Goal: Task Accomplishment & Management: Manage account settings

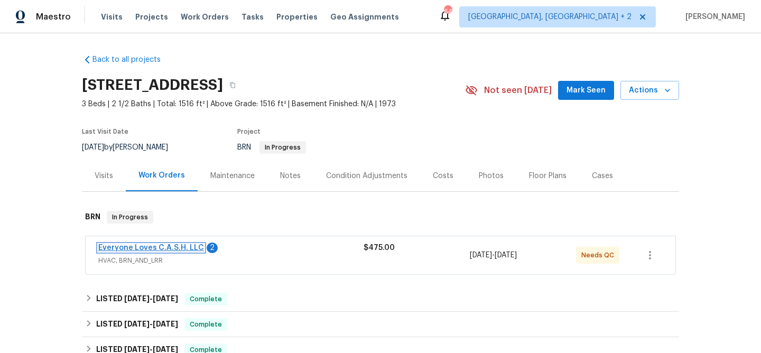
click at [114, 245] on link "Everyone Loves C.A.S.H. LLC" at bounding box center [151, 247] width 106 height 7
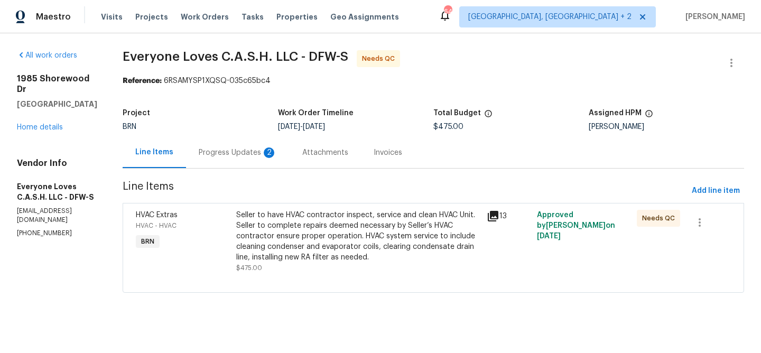
click at [267, 152] on div "Progress Updates 2" at bounding box center [238, 152] width 78 height 11
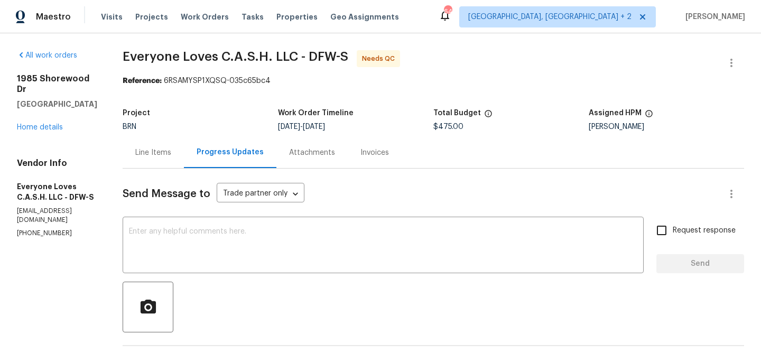
click at [171, 150] on div "Line Items" at bounding box center [153, 152] width 36 height 11
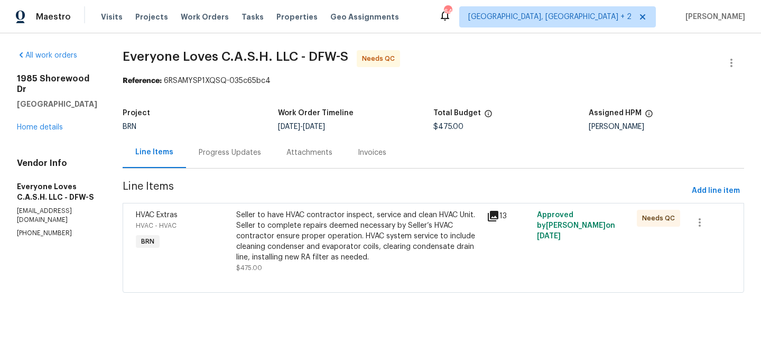
click at [311, 212] on div "Seller to have HVAC contractor inspect, service and clean HVAC Unit. Seller to …" at bounding box center [358, 236] width 244 height 53
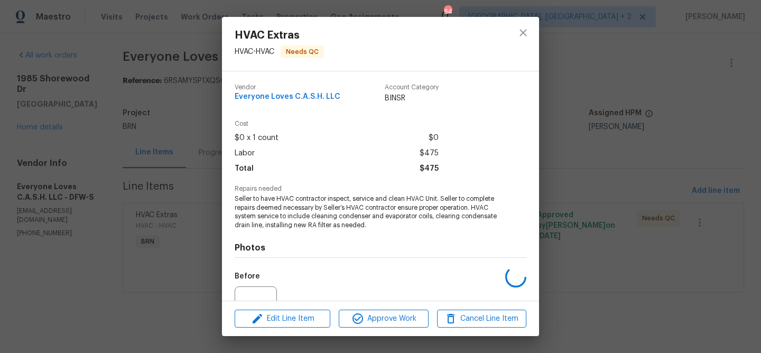
scroll to position [107, 0]
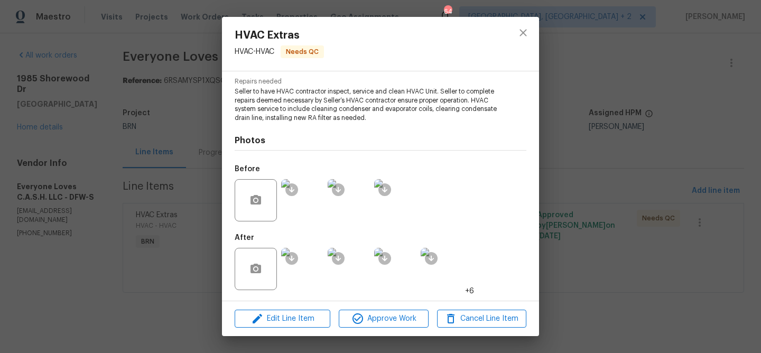
click at [312, 270] on img at bounding box center [302, 269] width 42 height 42
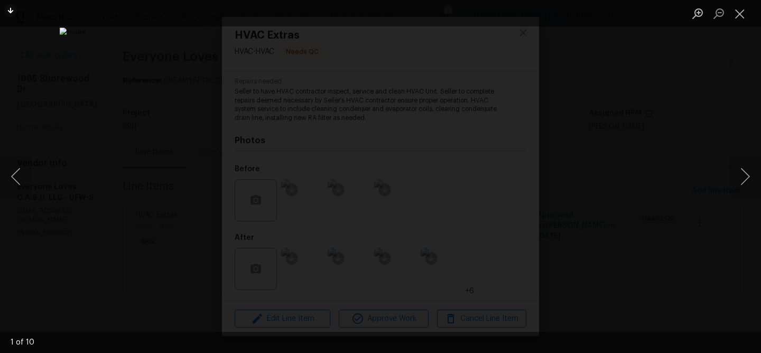
click at [108, 110] on div "Lightbox" at bounding box center [380, 176] width 761 height 353
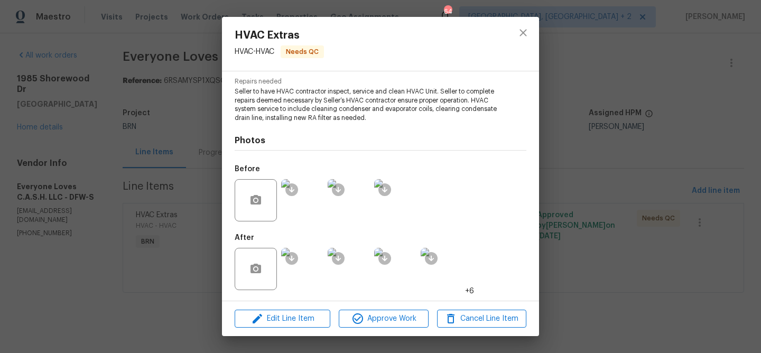
click at [86, 106] on div "HVAC Extras HVAC - HVAC Needs QC Vendor Everyone Loves C.A.S.H. LLC Account Cat…" at bounding box center [380, 176] width 761 height 353
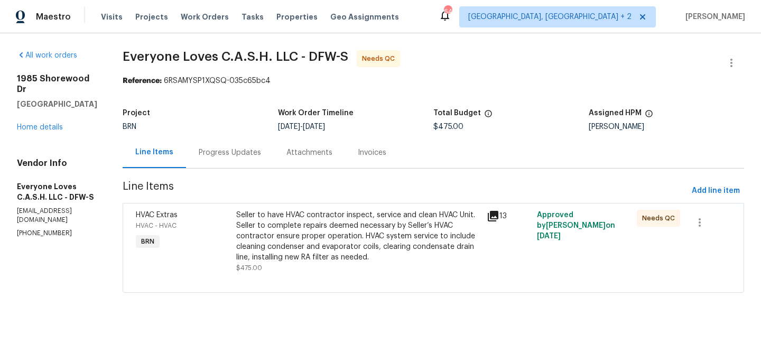
click at [221, 139] on div "Progress Updates" at bounding box center [230, 152] width 88 height 31
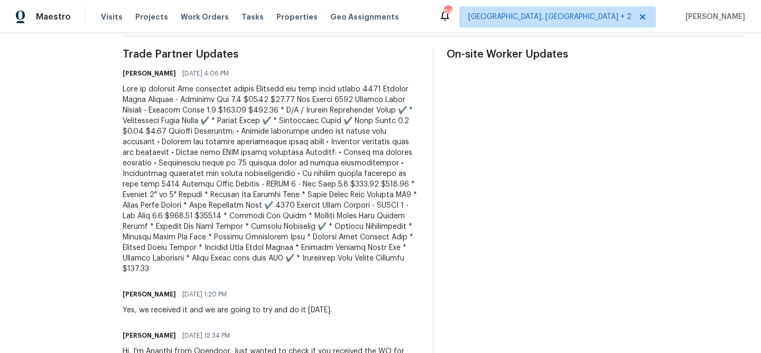
scroll to position [311, 0]
drag, startPoint x: 264, startPoint y: 227, endPoint x: 319, endPoint y: 226, distance: 54.5
click at [319, 226] on div at bounding box center [272, 178] width 298 height 190
copy div "Air Flow Sensor"
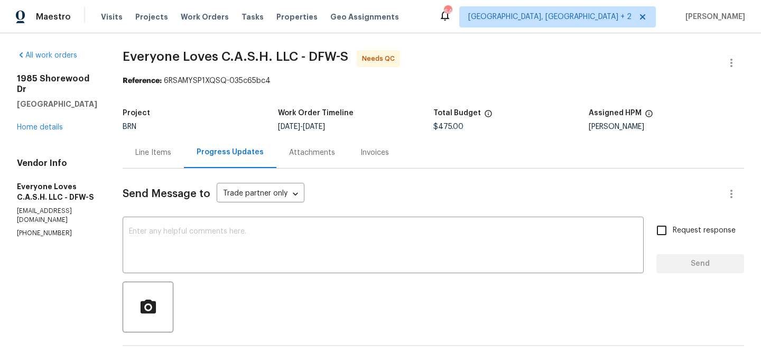
click at [170, 145] on div "Line Items" at bounding box center [153, 152] width 61 height 31
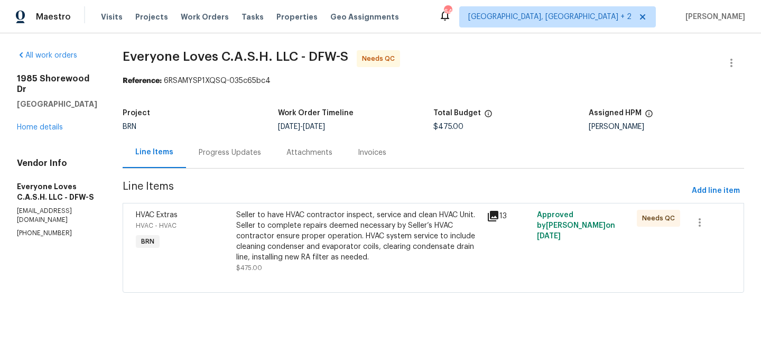
click at [322, 238] on div "Seller to have HVAC contractor inspect, service and clean HVAC Unit. Seller to …" at bounding box center [358, 236] width 244 height 53
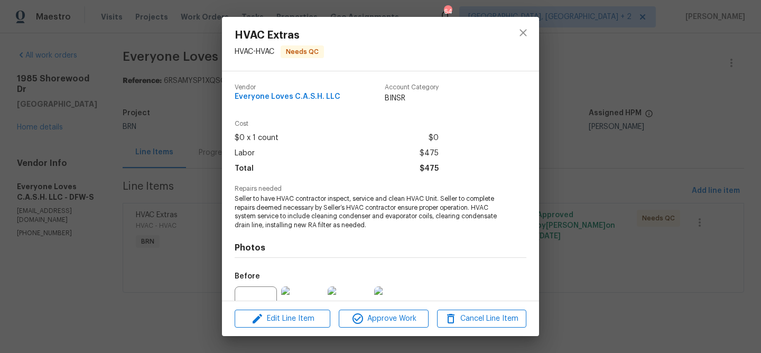
scroll to position [107, 0]
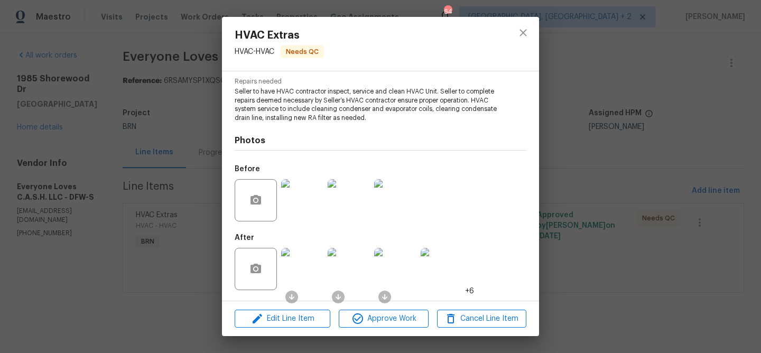
click at [306, 273] on img at bounding box center [302, 269] width 42 height 42
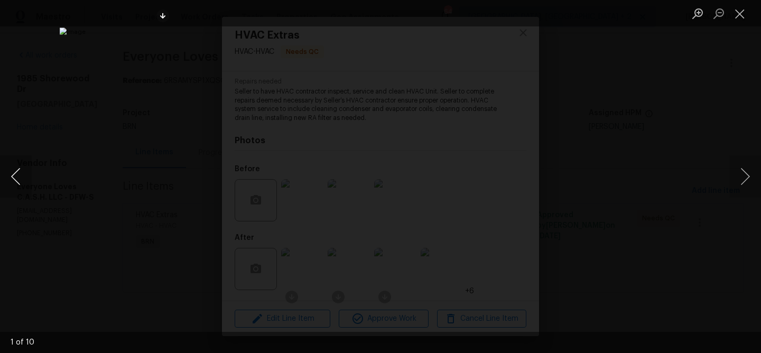
click at [22, 181] on button "Previous image" at bounding box center [16, 176] width 32 height 42
click at [72, 168] on div "Lightbox" at bounding box center [380, 176] width 761 height 353
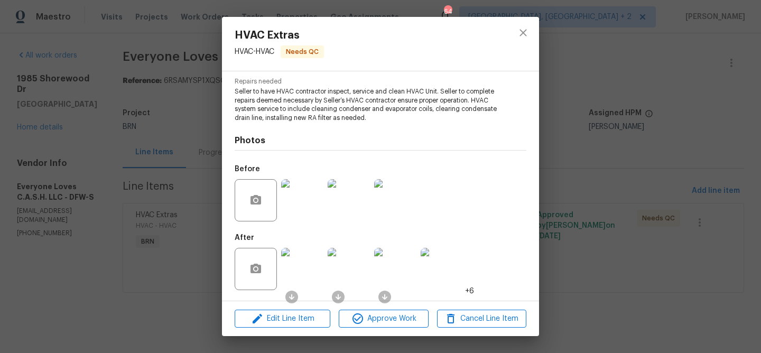
click at [296, 209] on img at bounding box center [302, 200] width 42 height 42
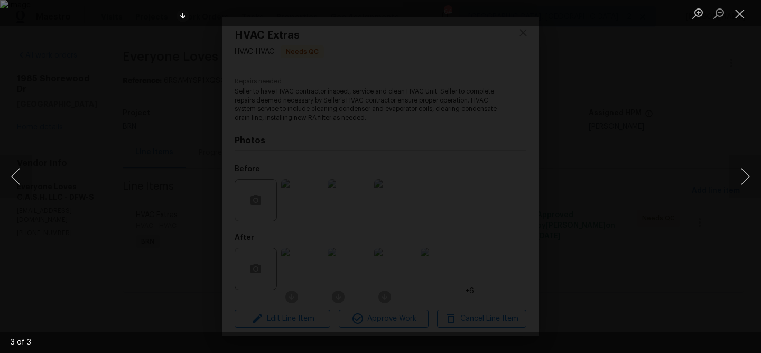
click at [69, 199] on div "Lightbox" at bounding box center [380, 176] width 761 height 353
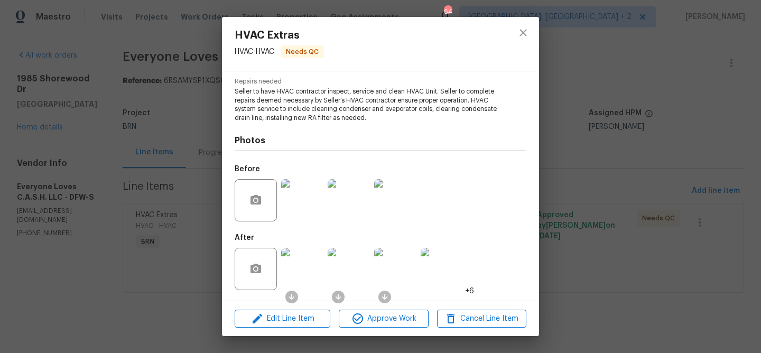
click at [306, 268] on img at bounding box center [302, 269] width 42 height 42
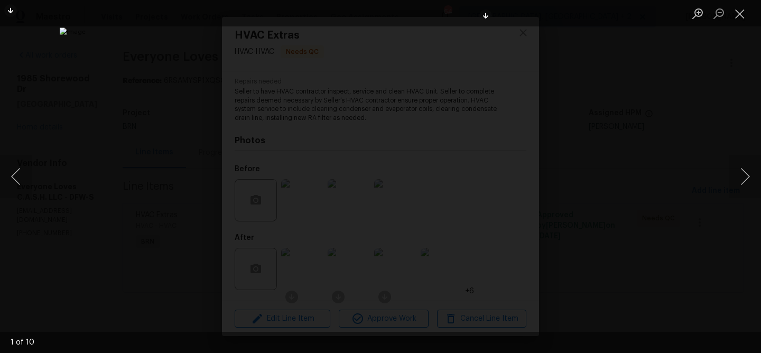
click at [115, 179] on div "Lightbox" at bounding box center [380, 176] width 761 height 353
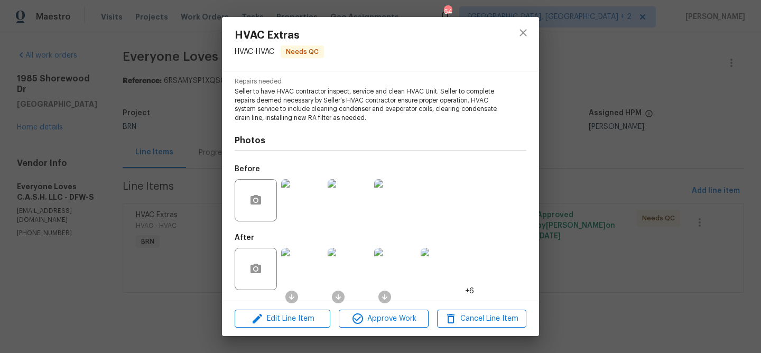
click at [296, 204] on img at bounding box center [302, 200] width 42 height 42
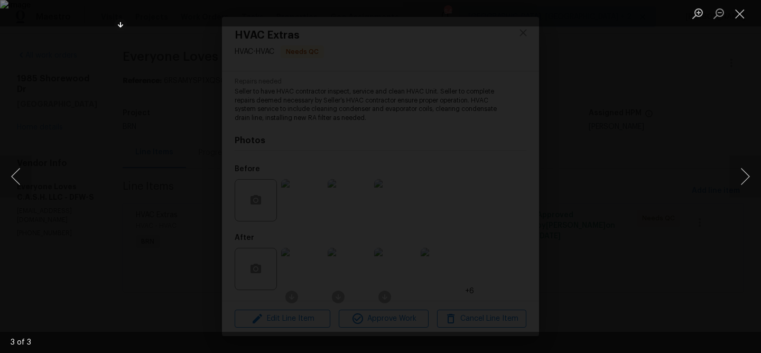
click at [77, 196] on div "Lightbox" at bounding box center [380, 176] width 761 height 353
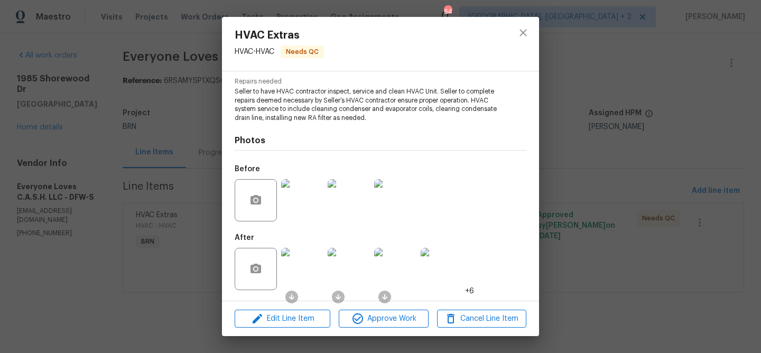
click at [104, 188] on div "HVAC Extras HVAC - HVAC Needs QC Vendor Everyone Loves C.A.S.H. LLC Account Cat…" at bounding box center [380, 176] width 761 height 353
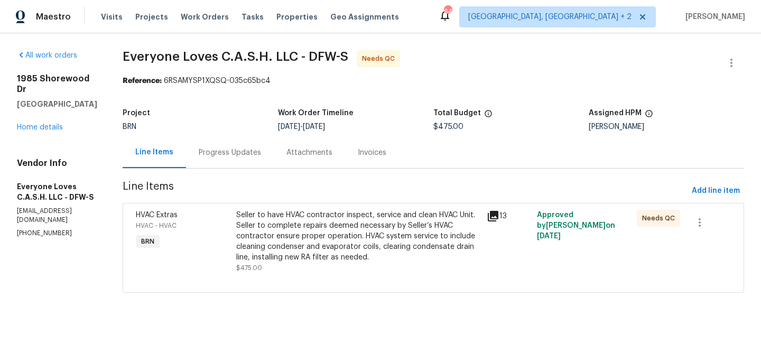
click at [239, 171] on section "Everyone Loves C.A.S.H. LLC - DFW-S Needs QC Reference: 6RSAMYSP1XQSQ-035c65bc4…" at bounding box center [434, 177] width 622 height 255
click at [251, 160] on div "Progress Updates" at bounding box center [230, 152] width 88 height 31
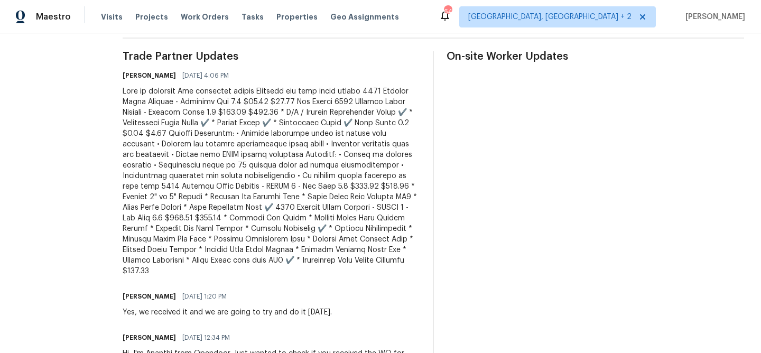
scroll to position [310, 0]
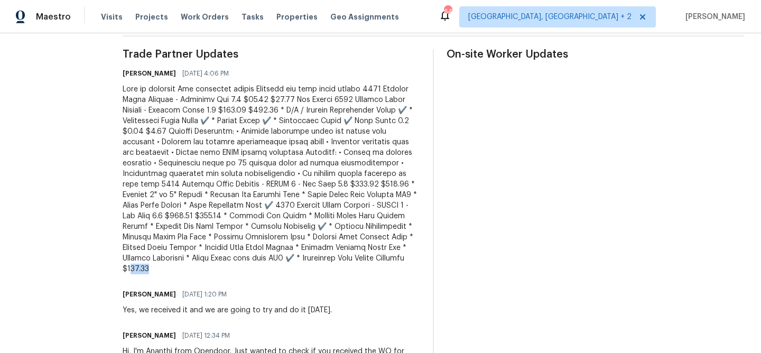
drag, startPoint x: 262, startPoint y: 271, endPoint x: 357, endPoint y: 271, distance: 94.6
click at [357, 271] on div at bounding box center [272, 179] width 298 height 190
drag, startPoint x: 260, startPoint y: 269, endPoint x: 302, endPoint y: 269, distance: 42.3
click at [302, 269] on div at bounding box center [272, 179] width 298 height 190
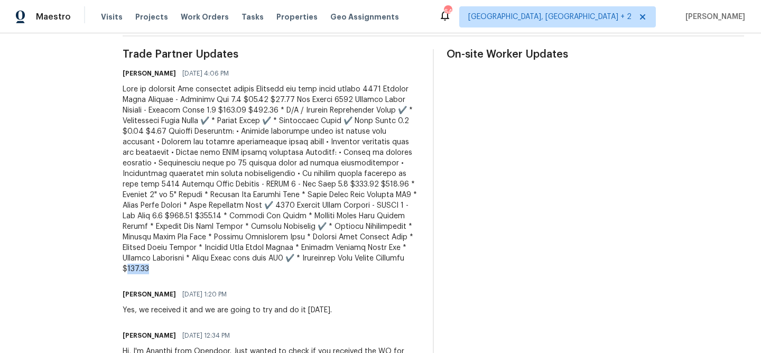
copy div "788.00"
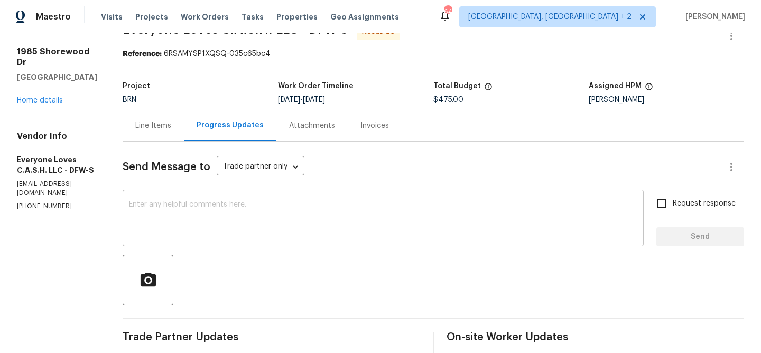
scroll to position [0, 0]
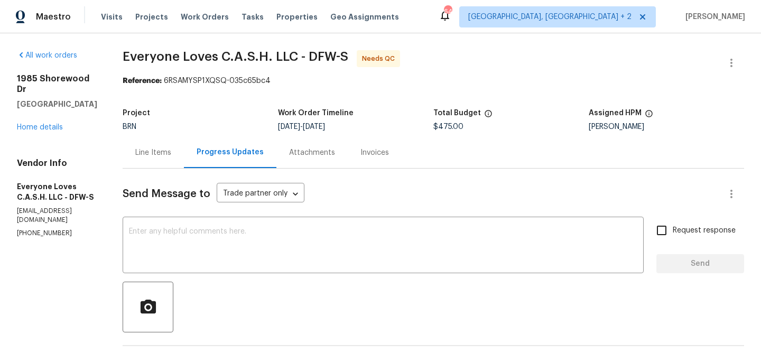
click at [168, 147] on div "Line Items" at bounding box center [153, 152] width 36 height 11
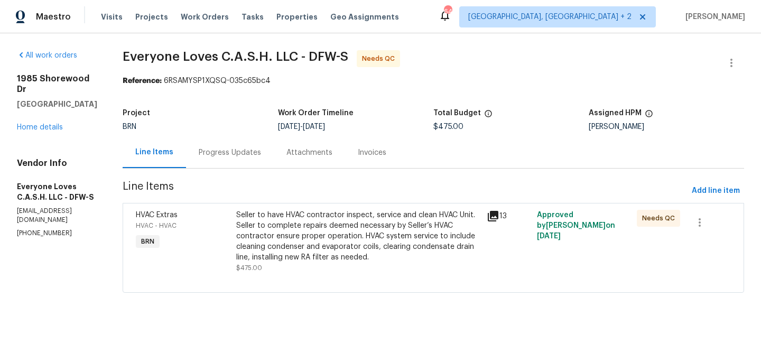
click at [343, 224] on div "Seller to have HVAC contractor inspect, service and clean HVAC Unit. Seller to …" at bounding box center [358, 236] width 244 height 53
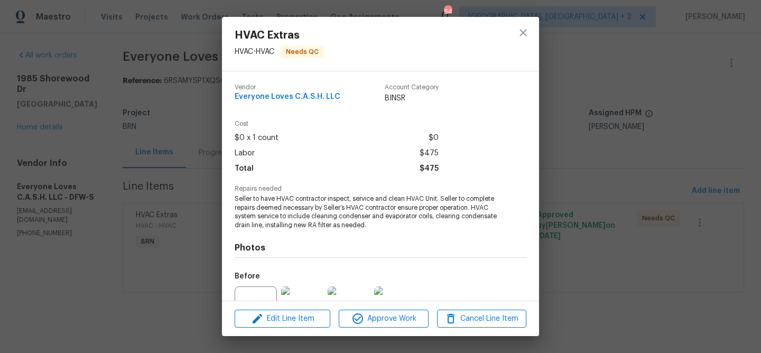
scroll to position [107, 0]
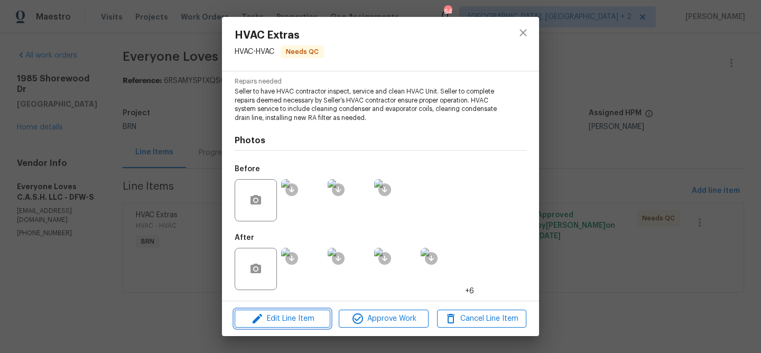
click at [282, 322] on span "Edit Line Item" at bounding box center [282, 318] width 89 height 13
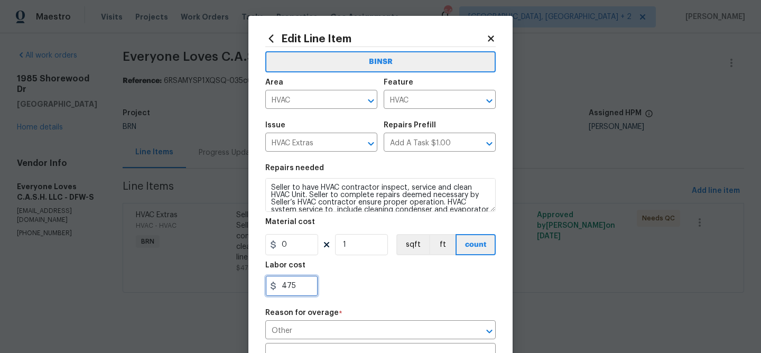
click at [307, 286] on input "475" at bounding box center [291, 285] width 53 height 21
type input "4"
paste input "788.00"
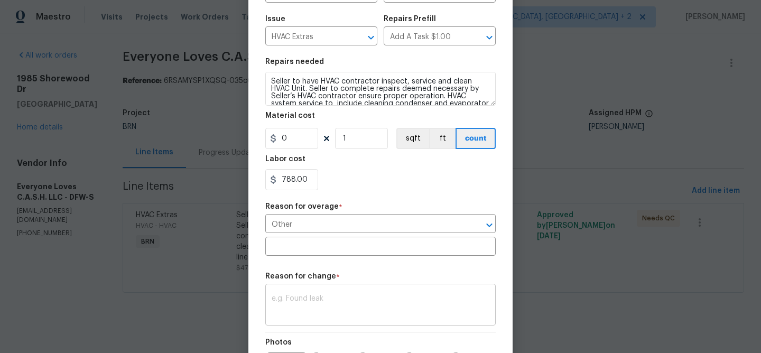
type input "788"
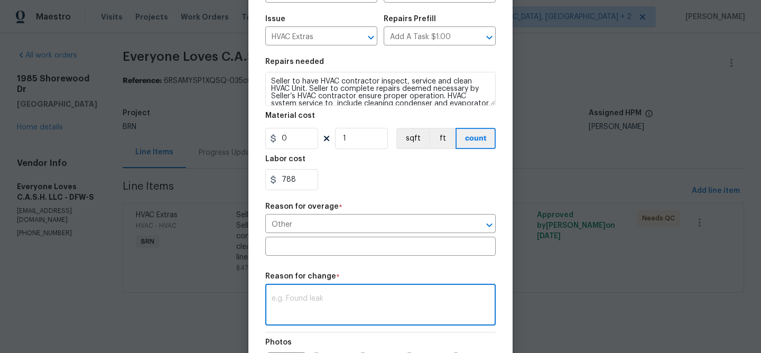
click at [301, 301] on textarea at bounding box center [381, 306] width 218 height 22
paste textarea "(AM) Updated per vendors final cost."
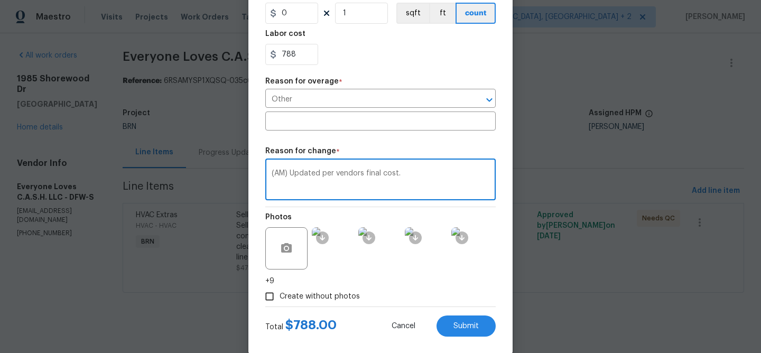
scroll to position [249, 0]
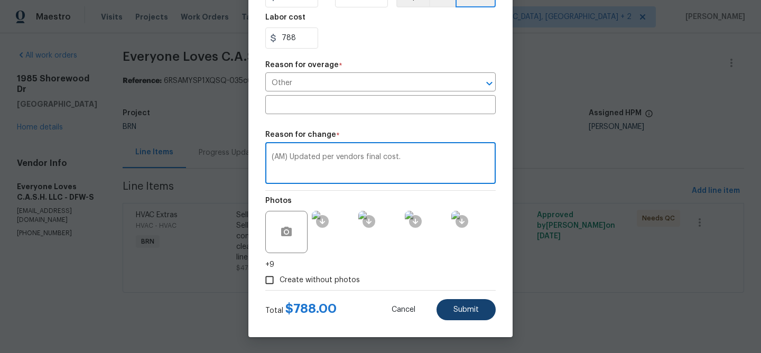
type textarea "(AM) Updated per vendors final cost."
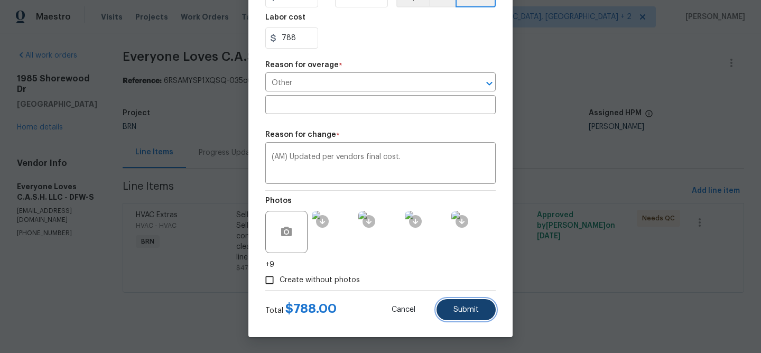
click at [454, 303] on button "Submit" at bounding box center [466, 309] width 59 height 21
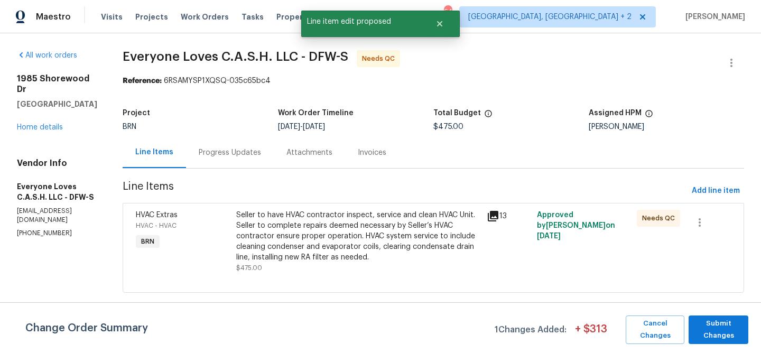
scroll to position [0, 0]
click at [715, 327] on span "Submit Changes" at bounding box center [718, 330] width 49 height 24
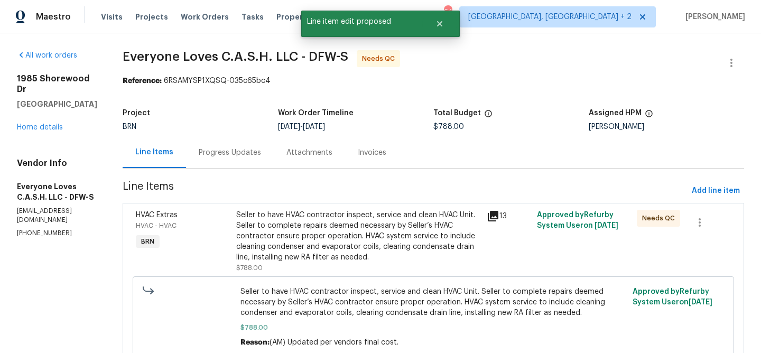
click at [254, 155] on div "Progress Updates" at bounding box center [230, 152] width 62 height 11
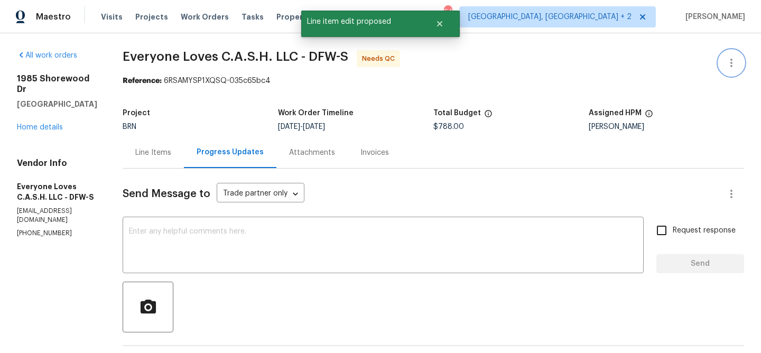
click at [740, 57] on button "button" at bounding box center [731, 62] width 25 height 25
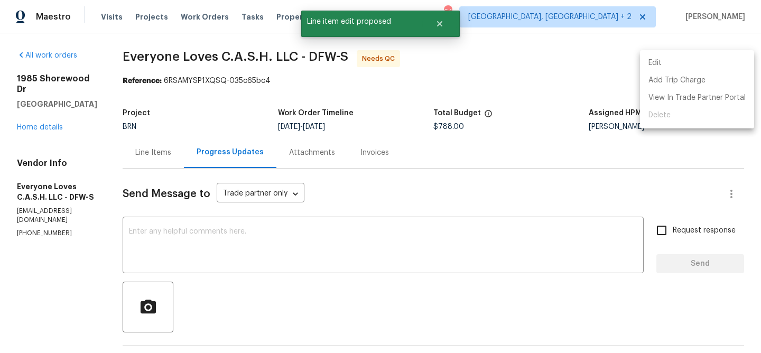
click at [710, 62] on li "Edit" at bounding box center [697, 62] width 114 height 17
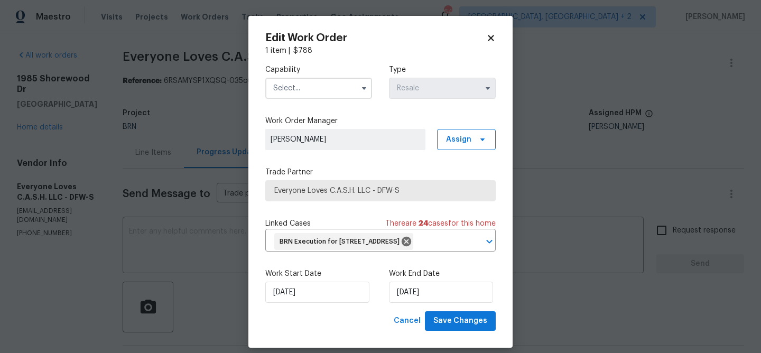
click at [333, 90] on input "text" at bounding box center [318, 88] width 107 height 21
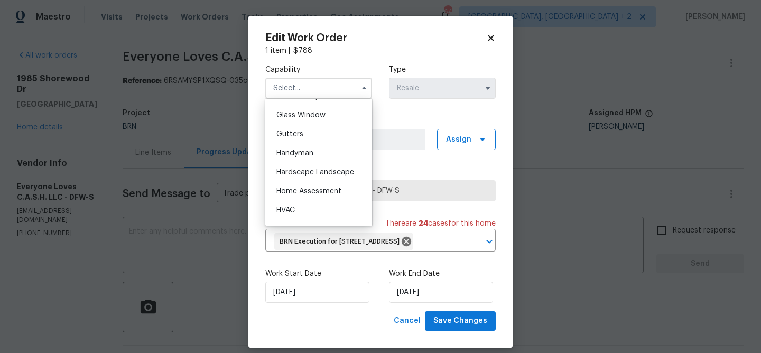
scroll to position [554, 0]
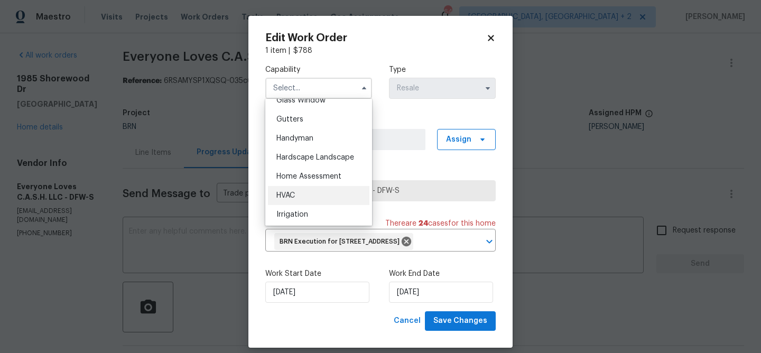
click at [300, 188] on div "HVAC" at bounding box center [319, 195] width 102 height 19
type input "HVAC"
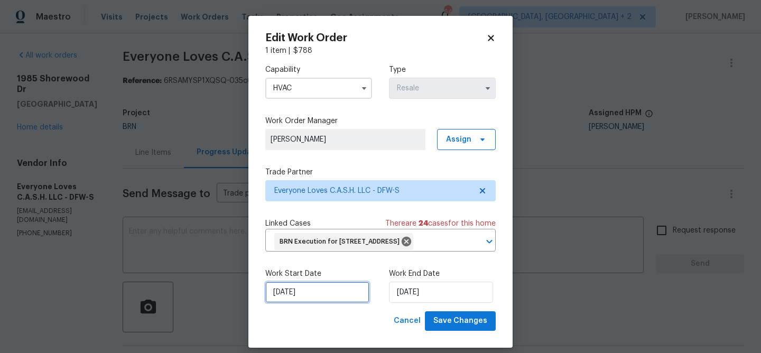
click at [299, 303] on input "19/09/2025" at bounding box center [317, 292] width 104 height 21
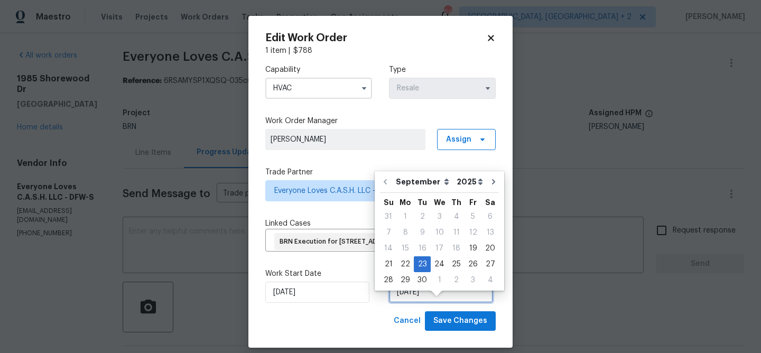
click at [421, 303] on input "23/09/2025" at bounding box center [441, 292] width 104 height 21
click at [473, 248] on div "19" at bounding box center [473, 248] width 17 height 15
type input "19/09/2025"
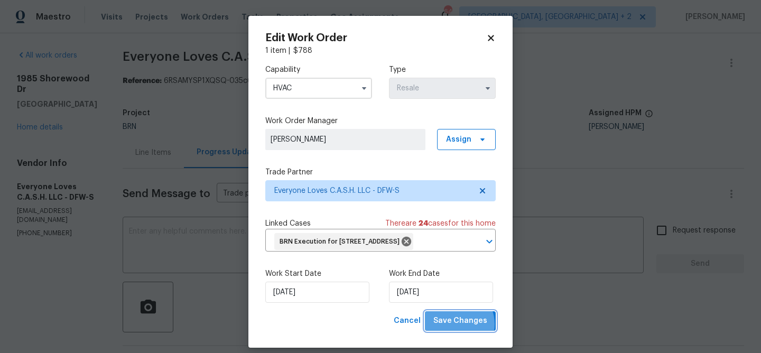
click at [458, 328] on span "Save Changes" at bounding box center [461, 321] width 54 height 13
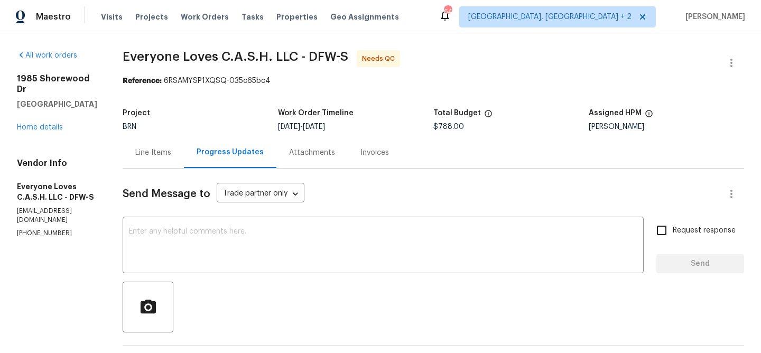
click at [171, 155] on div "Line Items" at bounding box center [153, 152] width 36 height 11
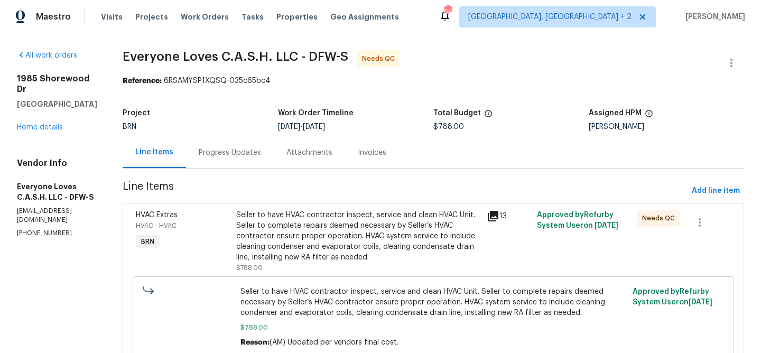
click at [317, 234] on div "Seller to have HVAC contractor inspect, service and clean HVAC Unit. Seller to …" at bounding box center [358, 236] width 244 height 53
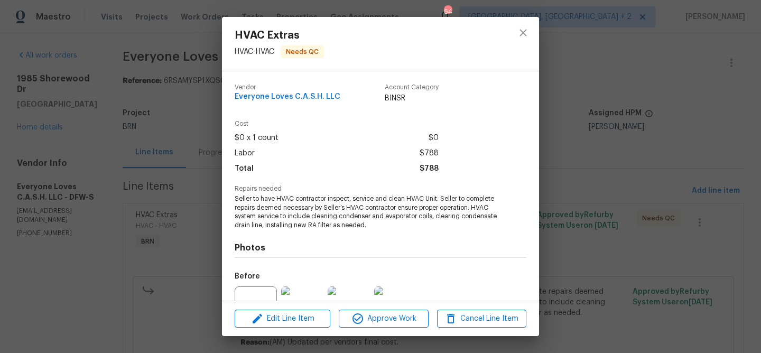
scroll to position [107, 0]
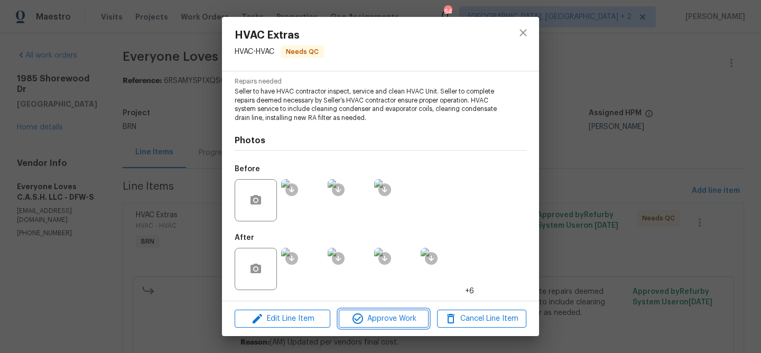
click at [372, 321] on span "Approve Work" at bounding box center [383, 318] width 83 height 13
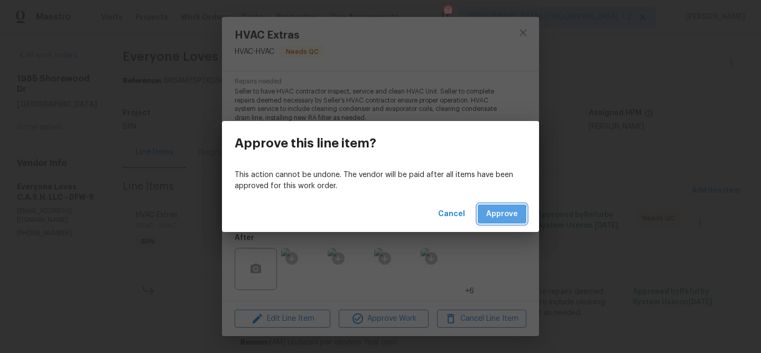
click at [496, 216] on span "Approve" at bounding box center [502, 214] width 32 height 13
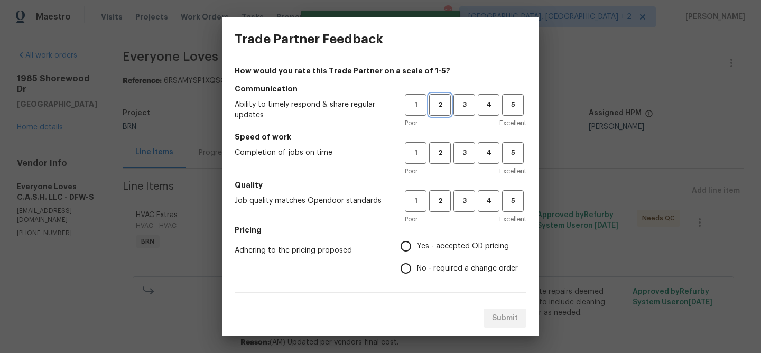
click at [446, 106] on span "2" at bounding box center [440, 105] width 20 height 12
click at [462, 109] on span "3" at bounding box center [465, 105] width 20 height 12
click at [462, 154] on span "3" at bounding box center [465, 153] width 20 height 12
click at [462, 198] on span "3" at bounding box center [465, 201] width 20 height 12
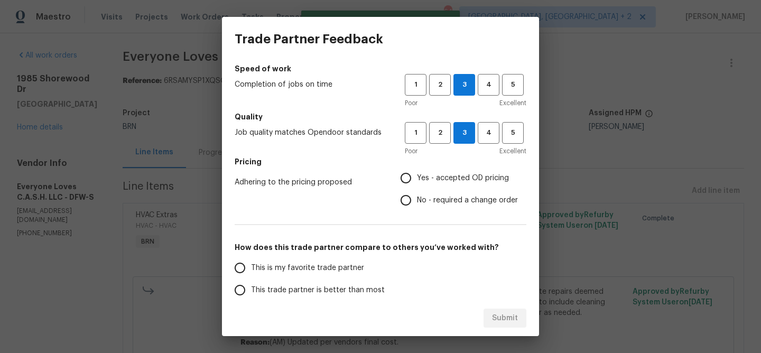
click at [417, 199] on input "No - required a change order" at bounding box center [406, 200] width 22 height 22
radio input "true"
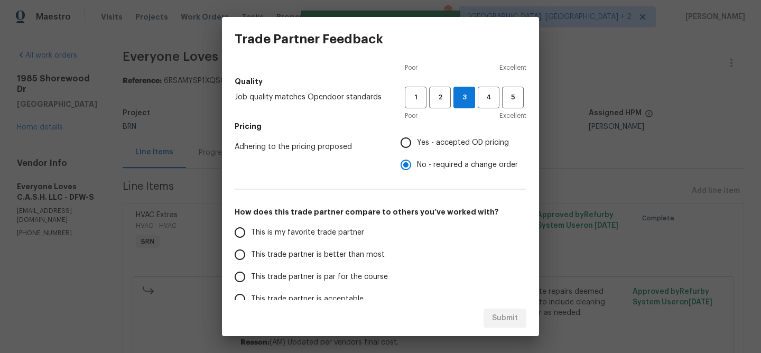
scroll to position [117, 0]
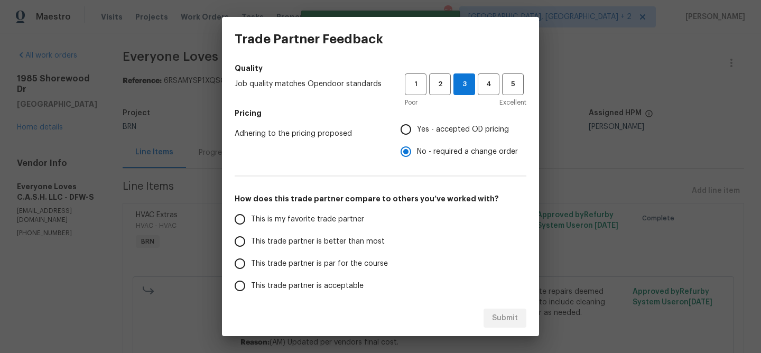
click at [341, 216] on span "This is my favorite trade partner" at bounding box center [307, 219] width 113 height 11
click at [251, 216] on input "This is my favorite trade partner" at bounding box center [240, 219] width 22 height 22
click at [503, 320] on span "Submit" at bounding box center [505, 318] width 26 height 13
radio input "true"
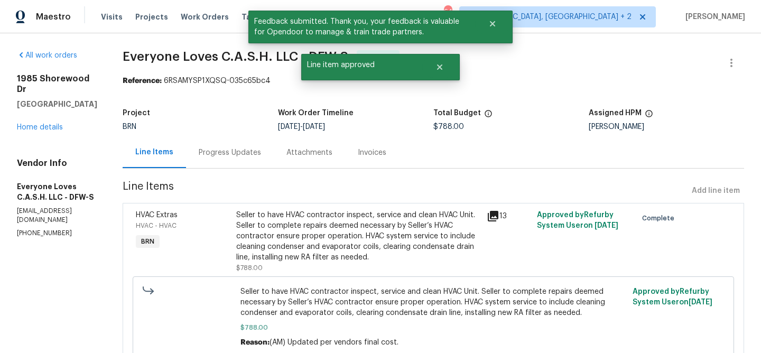
click at [252, 156] on div "Progress Updates" at bounding box center [230, 152] width 62 height 11
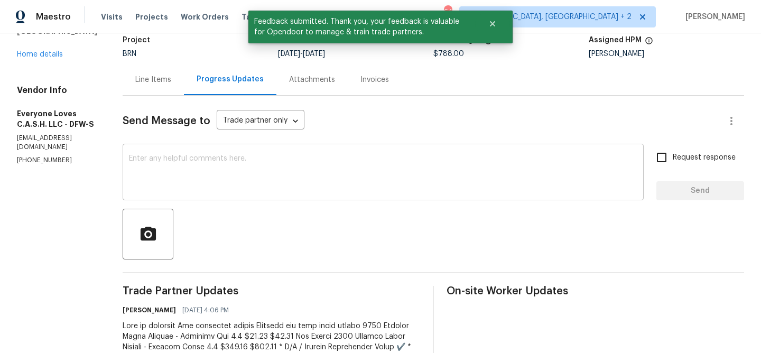
scroll to position [81, 0]
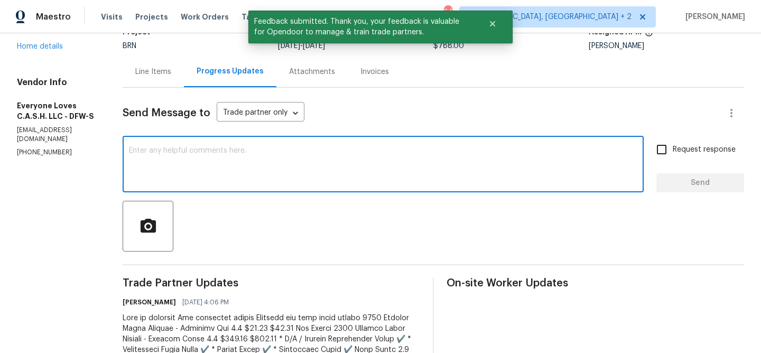
click at [215, 179] on textarea at bounding box center [383, 165] width 509 height 37
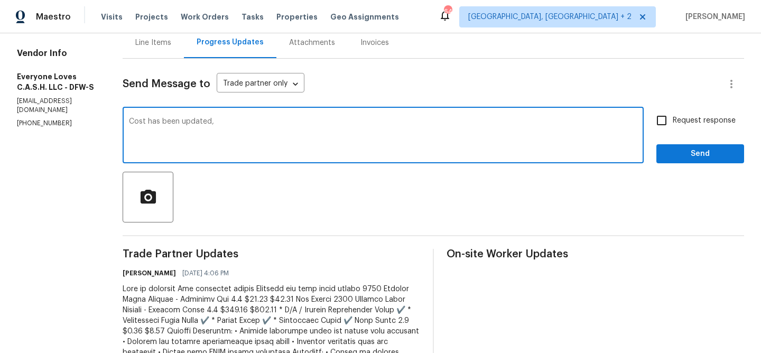
scroll to position [117, 0]
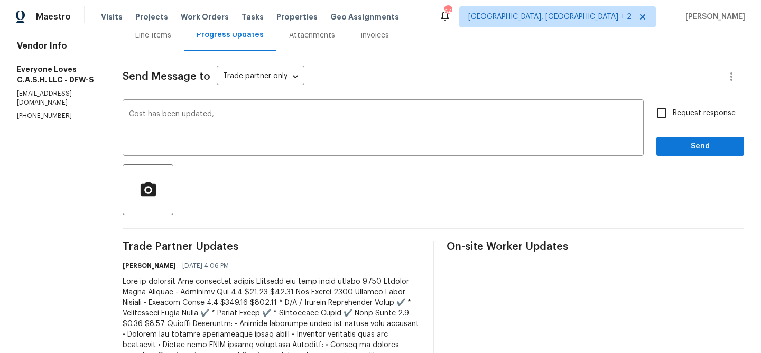
paste textarea "WO is approved, Please upload the invoice under the invoice section.Thanks"
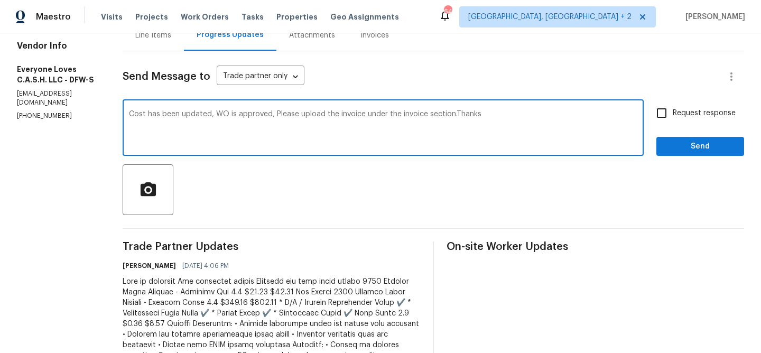
click at [342, 113] on textarea "Cost has been updated, WO is approved, Please upload the invoice under the invo…" at bounding box center [383, 128] width 509 height 37
type textarea "Cost has been updated, WO is approved, Please upload detailed the invoice under…"
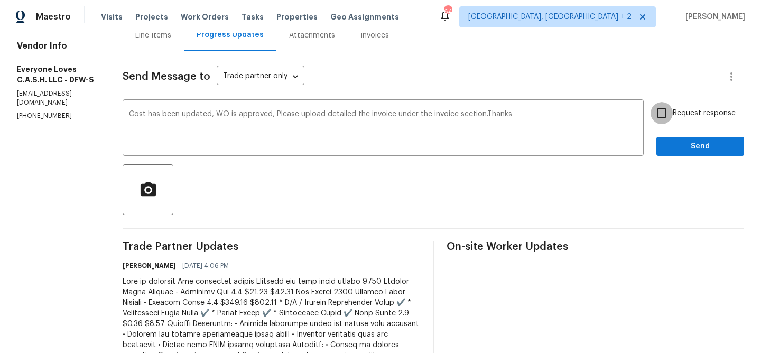
click at [659, 112] on input "Request response" at bounding box center [662, 113] width 22 height 22
checkbox input "true"
click at [670, 139] on button "Send" at bounding box center [701, 147] width 88 height 20
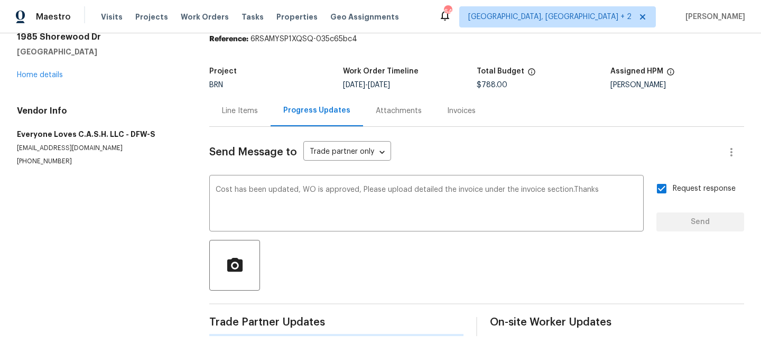
scroll to position [0, 0]
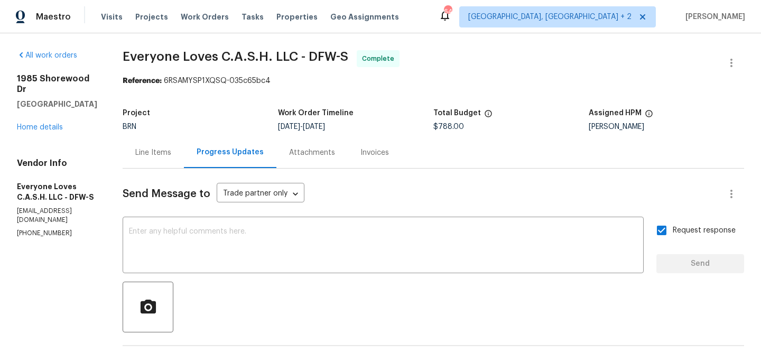
click at [173, 139] on div "Line Items" at bounding box center [153, 152] width 61 height 31
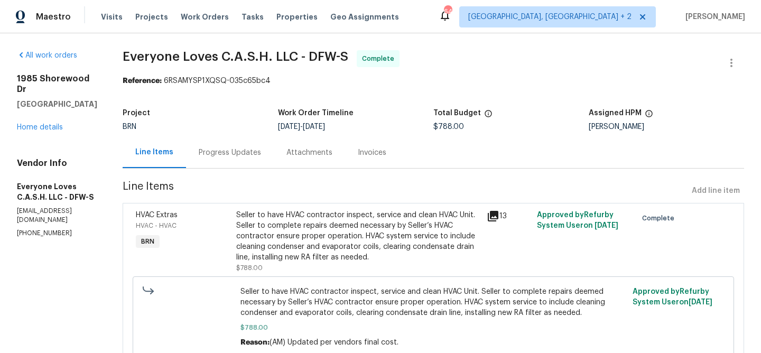
click at [309, 223] on div "Seller to have HVAC contractor inspect, service and clean HVAC Unit. Seller to …" at bounding box center [358, 236] width 244 height 53
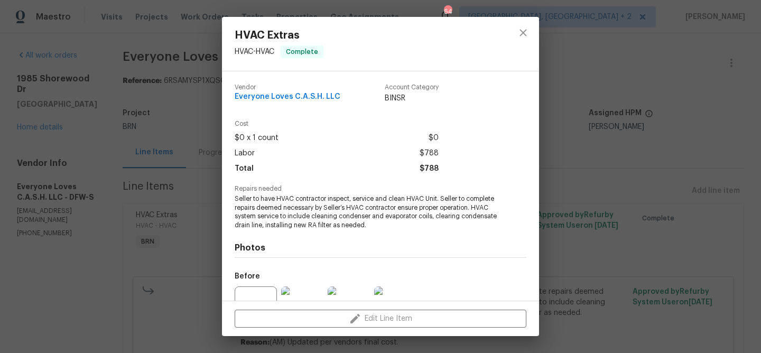
click at [285, 216] on span "Seller to have HVAC contractor inspect, service and clean HVAC Unit. Seller to …" at bounding box center [366, 212] width 263 height 35
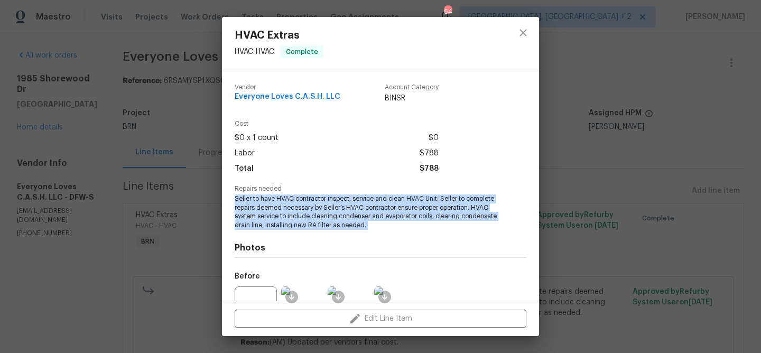
click at [285, 216] on span "Seller to have HVAC contractor inspect, service and clean HVAC Unit. Seller to …" at bounding box center [366, 212] width 263 height 35
copy span "Seller to have HVAC contractor inspect, service and clean HVAC Unit. Seller to …"
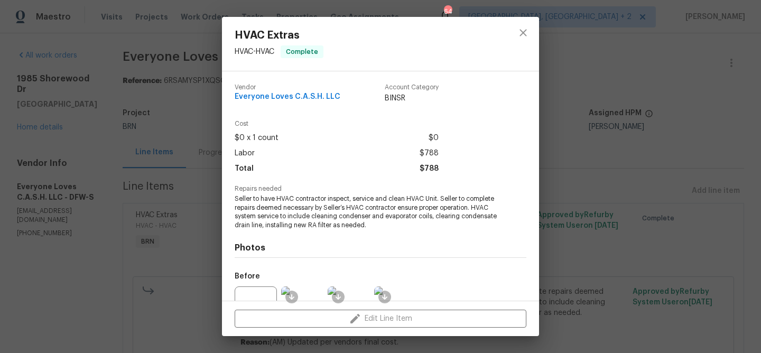
click at [176, 58] on div "HVAC Extras HVAC - HVAC Complete Vendor Everyone Loves C.A.S.H. LLC Account Cat…" at bounding box center [380, 176] width 761 height 353
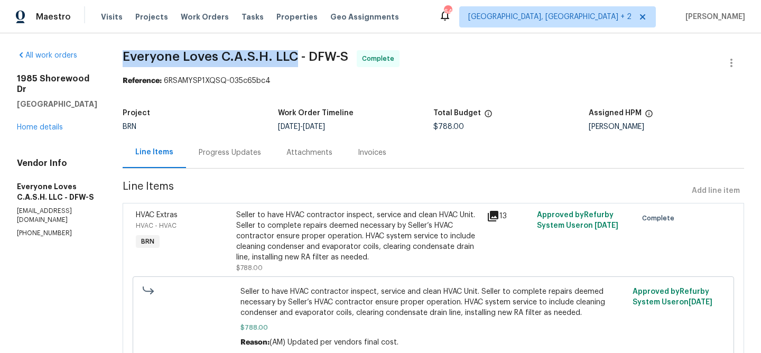
drag, startPoint x: 132, startPoint y: 52, endPoint x: 313, endPoint y: 53, distance: 181.3
click at [313, 53] on div "All work orders 1985 Shorewood Dr Grapevine, TX 76051 Home details Vendor Info …" at bounding box center [380, 215] width 761 height 364
copy span "Everyone Loves C.A.S.H. LLC"
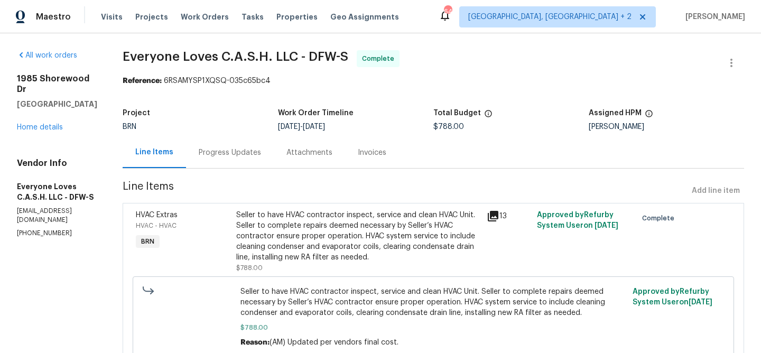
click at [297, 213] on div "Seller to have HVAC contractor inspect, service and clean HVAC Unit. Seller to …" at bounding box center [358, 236] width 244 height 53
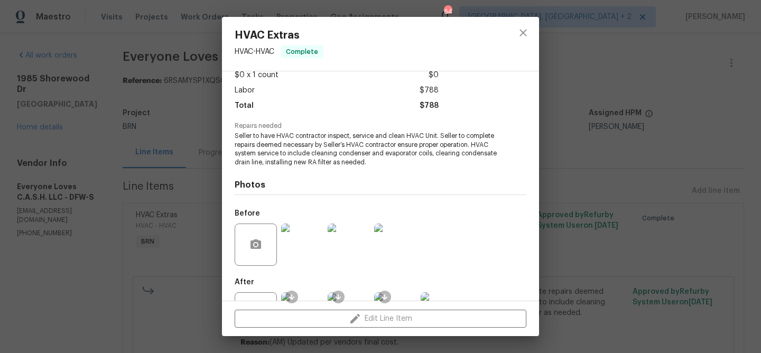
scroll to position [87, 0]
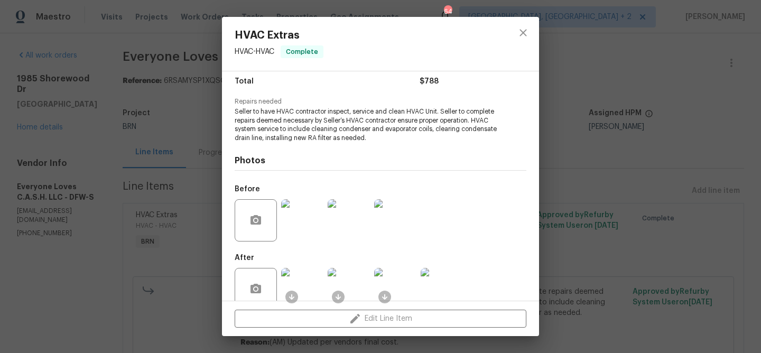
click at [295, 228] on img at bounding box center [302, 220] width 42 height 42
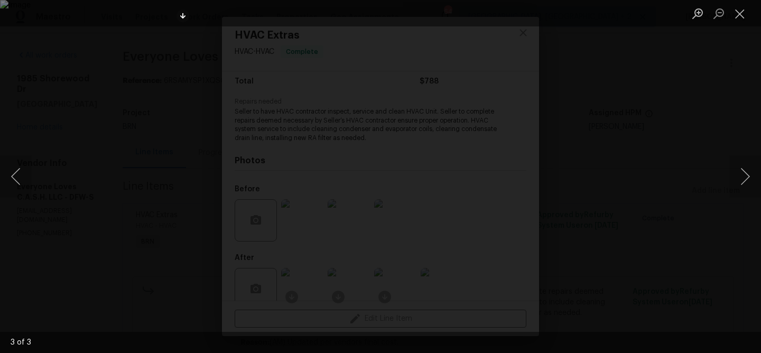
click at [71, 121] on div "Lightbox" at bounding box center [380, 176] width 761 height 353
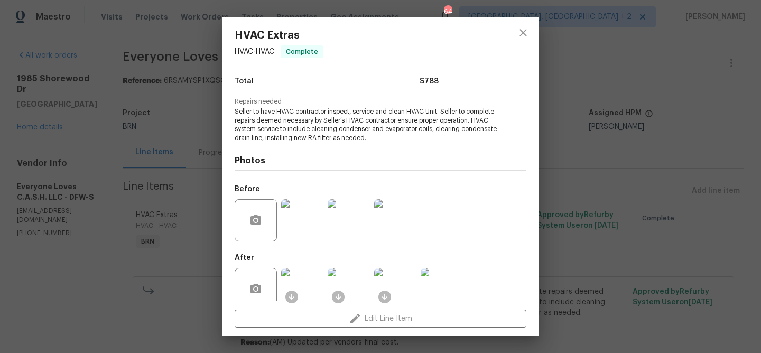
click at [304, 281] on img at bounding box center [302, 289] width 42 height 42
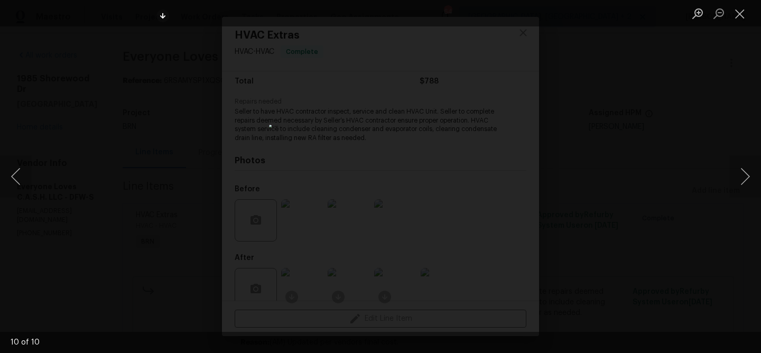
click at [172, 129] on div "Lightbox" at bounding box center [380, 176] width 761 height 353
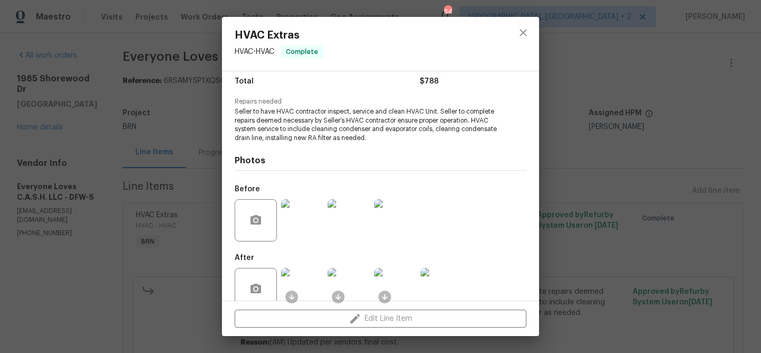
click at [123, 118] on div "HVAC Extras HVAC - HVAC Complete Vendor Everyone Loves C.A.S.H. LLC Account Cat…" at bounding box center [380, 176] width 761 height 353
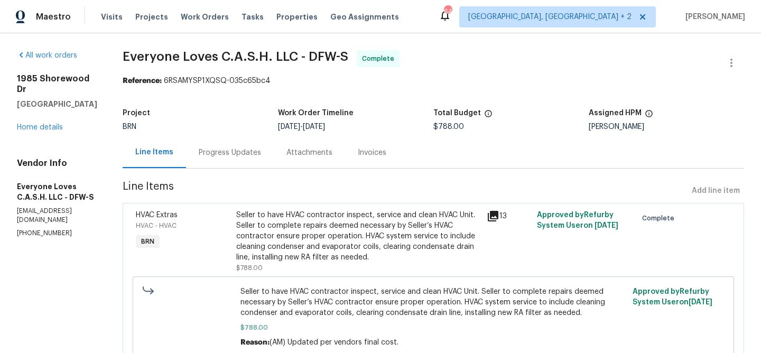
click at [213, 151] on div "Progress Updates" at bounding box center [230, 152] width 88 height 31
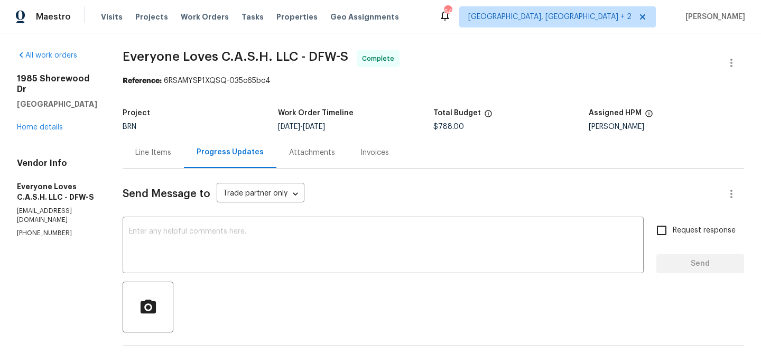
scroll to position [93, 0]
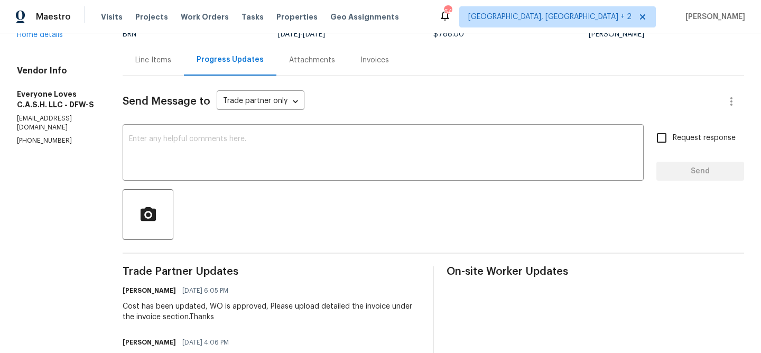
click at [390, 66] on div "Invoices" at bounding box center [375, 59] width 54 height 31
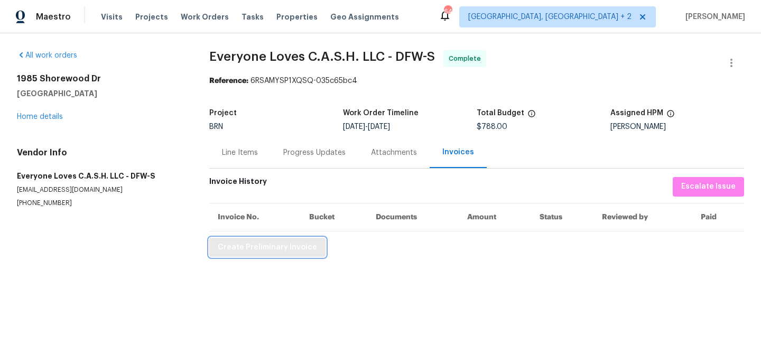
click at [235, 252] on span "Create Preliminary Invoice" at bounding box center [267, 247] width 99 height 13
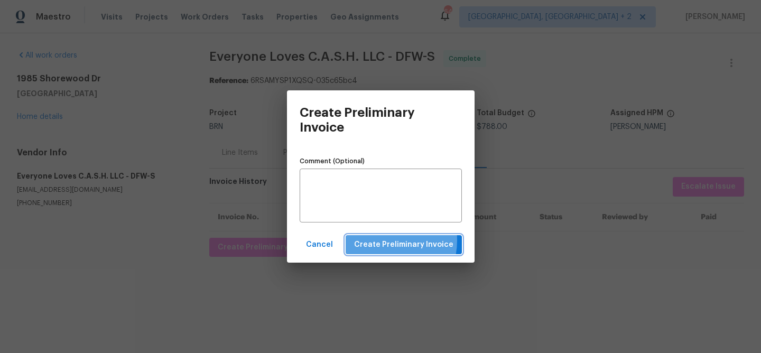
click at [381, 241] on span "Create Preliminary Invoice" at bounding box center [403, 244] width 99 height 13
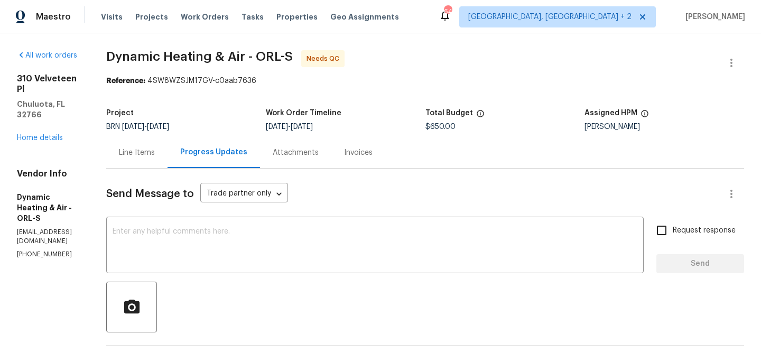
click at [167, 161] on div "Line Items" at bounding box center [136, 152] width 61 height 31
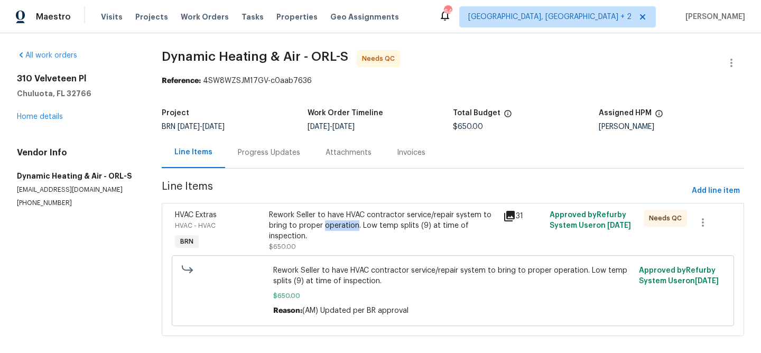
click at [318, 222] on div "Rework Seller to have HVAC contractor service/repair system to bring to proper …" at bounding box center [383, 226] width 228 height 32
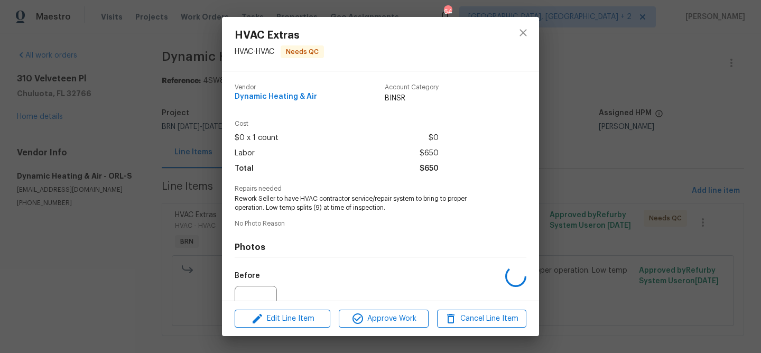
scroll to position [107, 0]
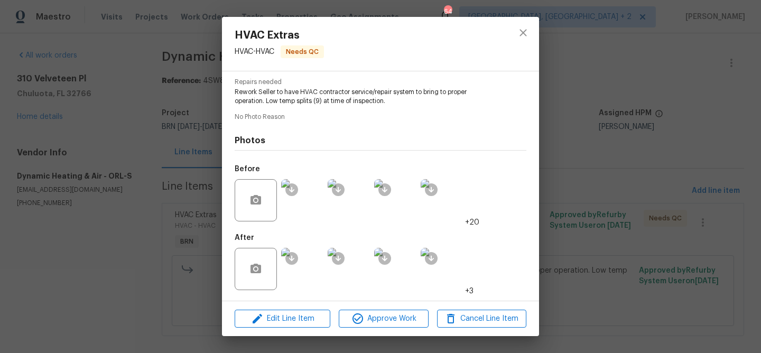
click at [299, 281] on img at bounding box center [302, 269] width 42 height 42
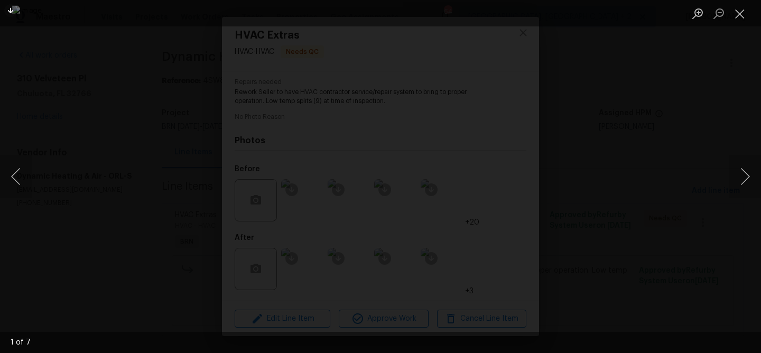
click at [353, 152] on img "Lightbox" at bounding box center [380, 176] width 737 height 342
click at [353, 152] on img "Lightbox" at bounding box center [407, 201] width 1481 height 687
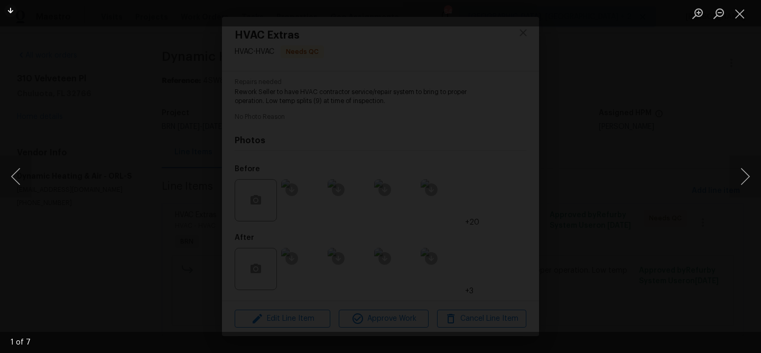
click at [353, 152] on img "Lightbox" at bounding box center [407, 201] width 1481 height 687
click at [142, 123] on div "Lightbox" at bounding box center [380, 176] width 761 height 353
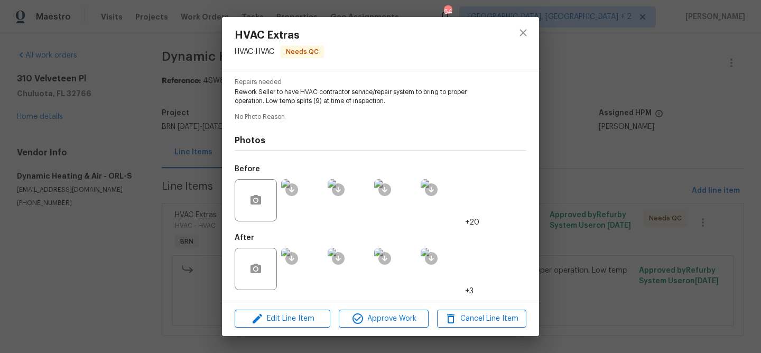
click at [154, 125] on div "HVAC Extras HVAC - HVAC Needs QC Vendor Dynamic Heating & Air Account Category …" at bounding box center [380, 176] width 761 height 353
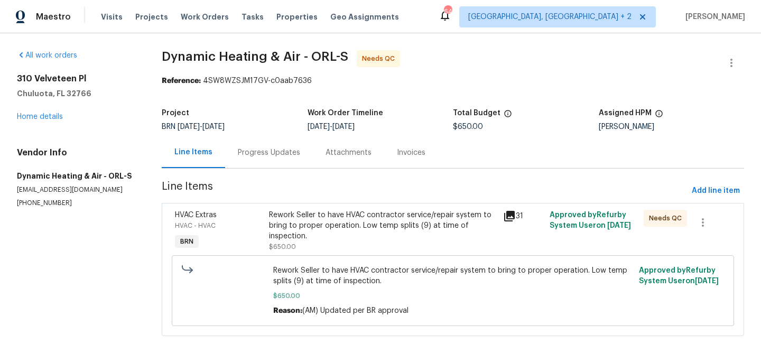
click at [243, 147] on div "Progress Updates" at bounding box center [269, 152] width 62 height 11
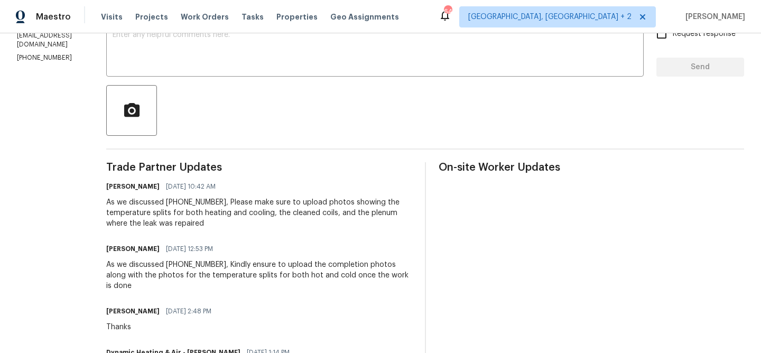
scroll to position [159, 0]
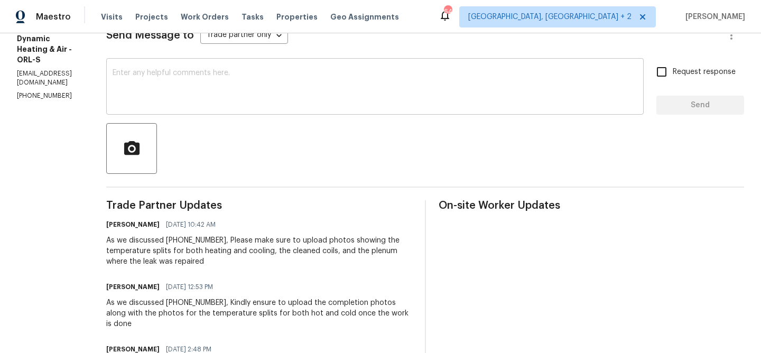
click at [199, 102] on textarea at bounding box center [375, 87] width 525 height 37
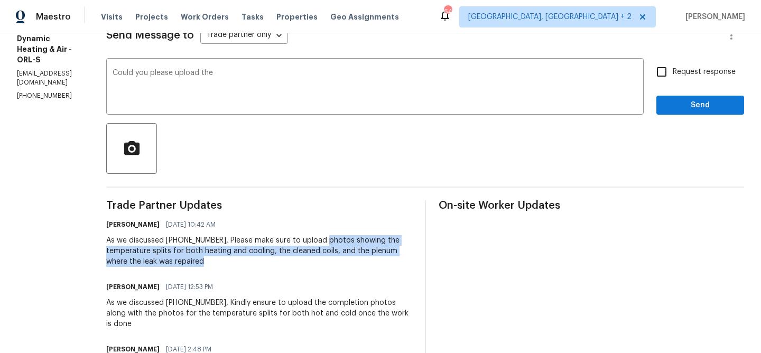
drag, startPoint x: 341, startPoint y: 241, endPoint x: 383, endPoint y: 256, distance: 45.0
click at [383, 256] on div "As we discussed [PHONE_NUMBER], Please make sure to upload photos showing the t…" at bounding box center [259, 251] width 306 height 32
copy div "photos showing the temperature splits for both heating and cooling, the cleaned…"
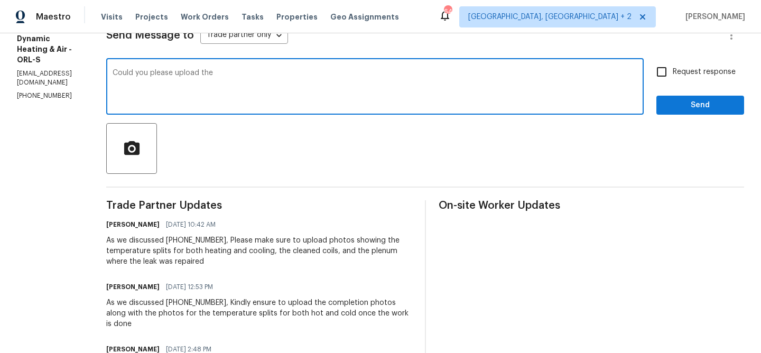
click at [278, 79] on textarea "Could you please upload the" at bounding box center [375, 87] width 525 height 37
paste textarea "photos showing the temperature splits for both heating and cooling, the cleaned…"
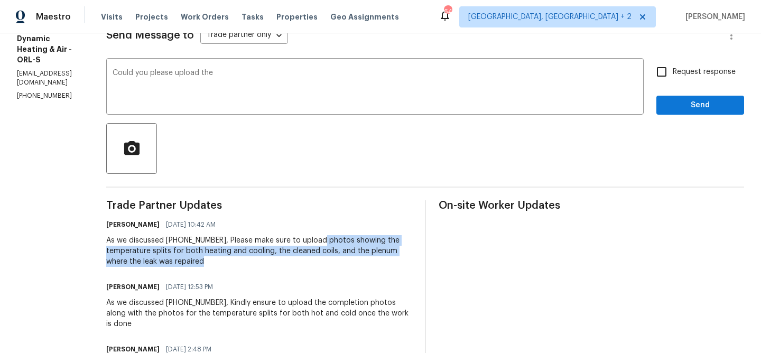
drag, startPoint x: 340, startPoint y: 241, endPoint x: 385, endPoint y: 262, distance: 49.4
click at [385, 262] on div "As we discussed [PHONE_NUMBER], Please make sure to upload photos showing the t…" at bounding box center [259, 251] width 306 height 32
copy div "photos showing the temperature splits for both heating and cooling, the cleaned…"
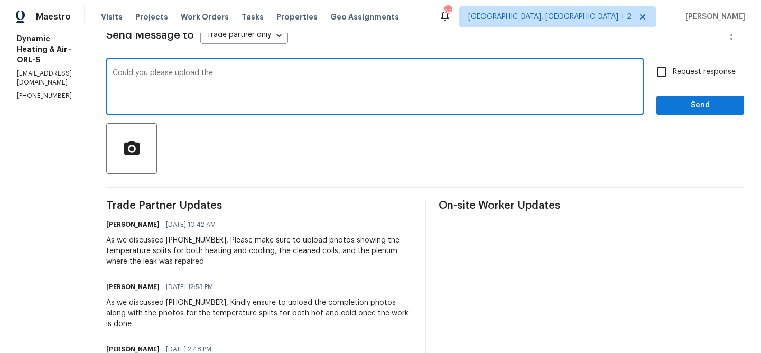
click at [270, 79] on textarea "Could you please upload the" at bounding box center [375, 87] width 525 height 37
paste textarea "photos showing the temperature splits for both heating and cooling, the cleaned…"
click at [241, 73] on textarea "Could you please upload the photos showing the temperature splits for both heat…" at bounding box center [375, 87] width 525 height 37
click at [243, 80] on textarea "Could you please upload the photos showing the temperature splits for both heat…" at bounding box center [375, 87] width 525 height 37
type textarea "Could you please upload the photos showing the temperature splits for both heat…"
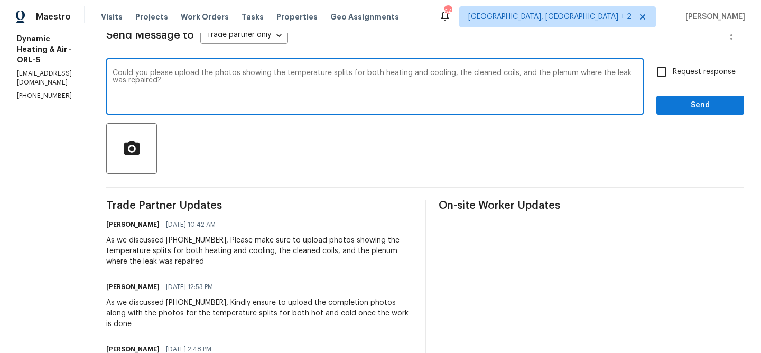
click at [688, 75] on span "Request response" at bounding box center [704, 72] width 63 height 11
click at [673, 75] on input "Request response" at bounding box center [662, 72] width 22 height 22
checkbox input "true"
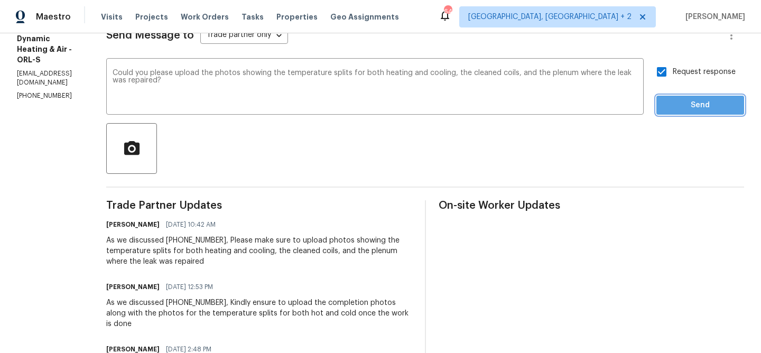
click at [684, 99] on span "Send" at bounding box center [700, 105] width 71 height 13
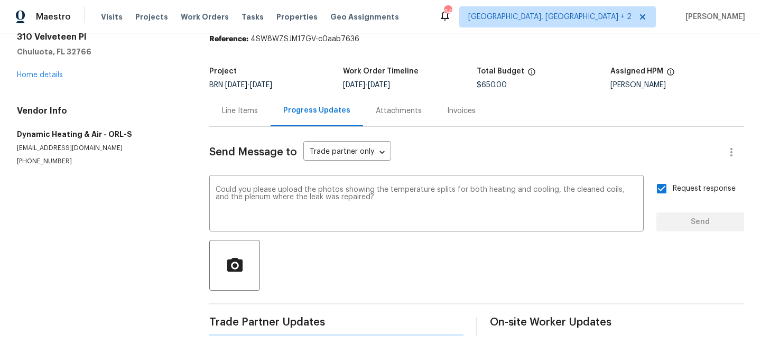
scroll to position [0, 0]
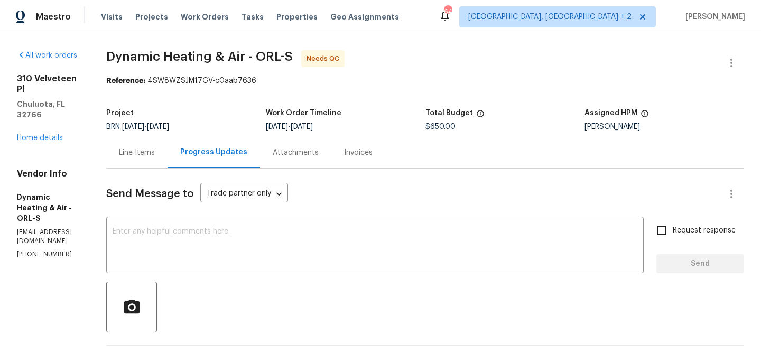
click at [155, 150] on div "Line Items" at bounding box center [137, 152] width 36 height 11
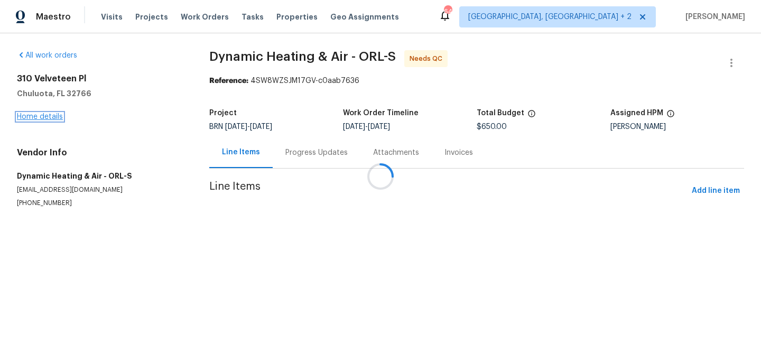
click at [46, 113] on link "Home details" at bounding box center [40, 116] width 46 height 7
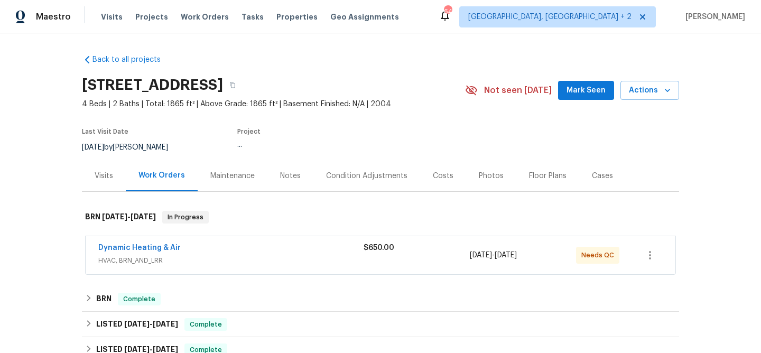
scroll to position [71, 0]
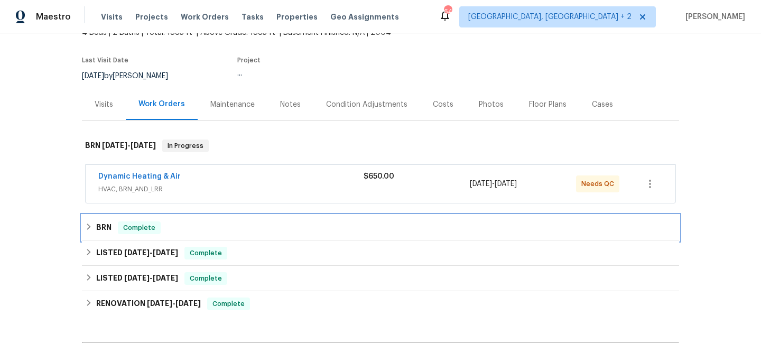
click at [114, 220] on div "BRN Complete" at bounding box center [380, 227] width 597 height 25
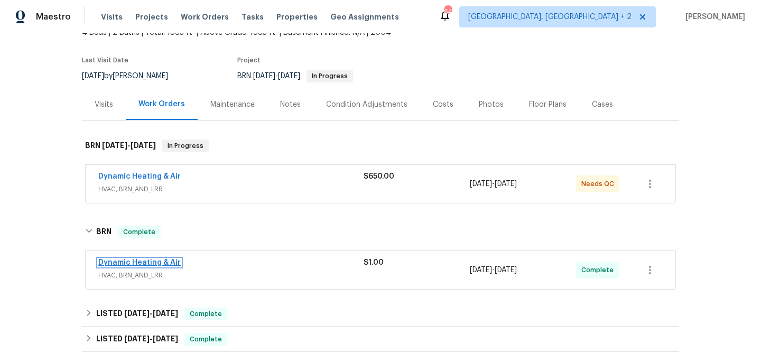
click at [128, 263] on link "Dynamic Heating & Air" at bounding box center [139, 262] width 82 height 7
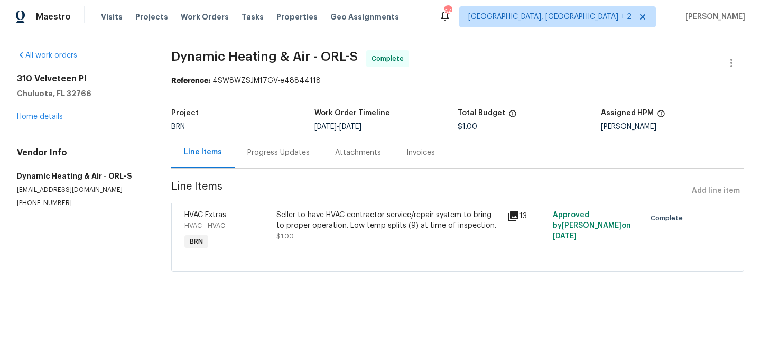
click at [317, 215] on div "Seller to have HVAC contractor service/repair system to bring to proper operati…" at bounding box center [388, 220] width 224 height 21
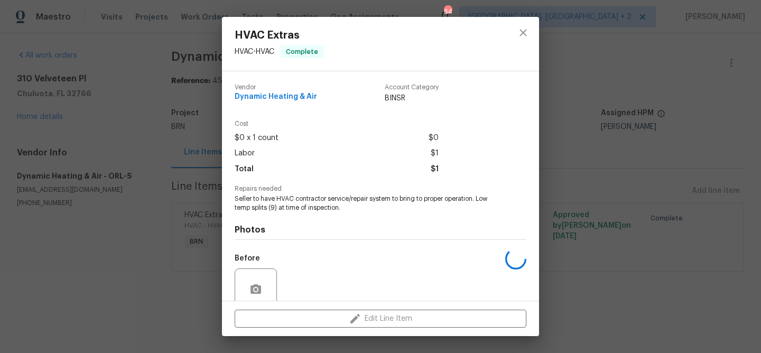
scroll to position [89, 0]
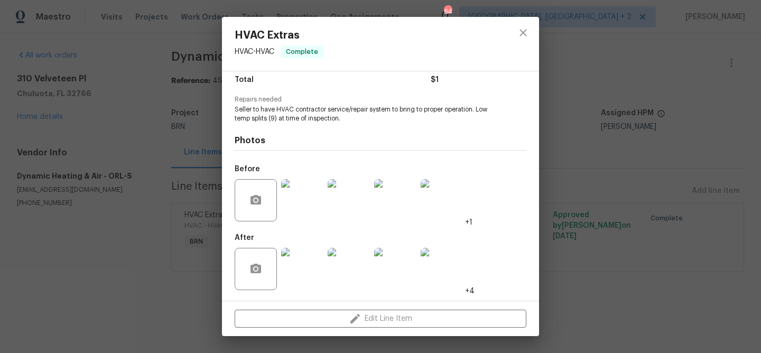
click at [303, 269] on img at bounding box center [302, 269] width 42 height 42
